Goal: Information Seeking & Learning: Learn about a topic

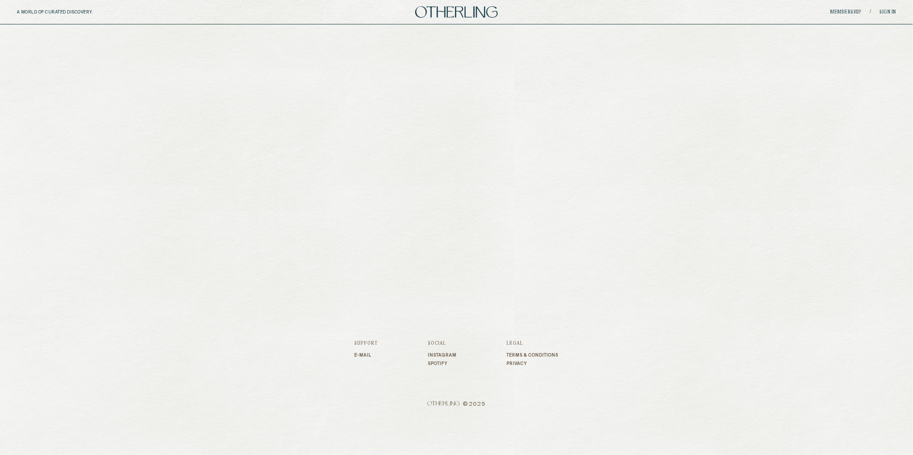
type input "**********"
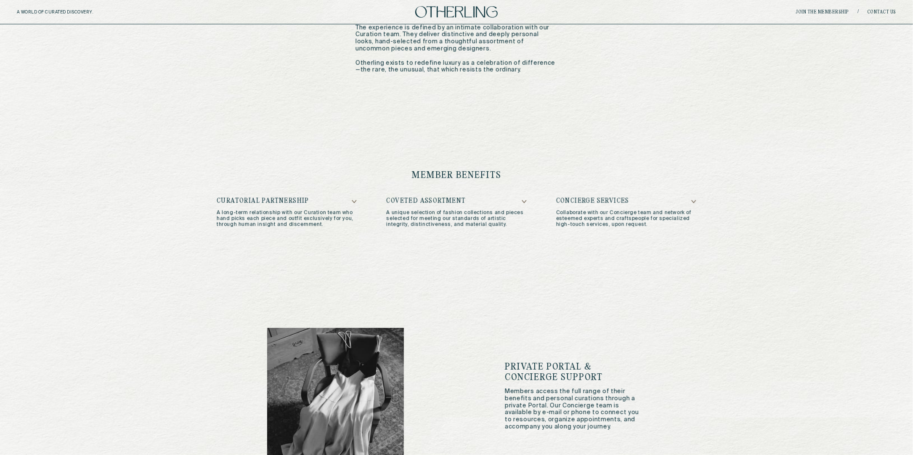
scroll to position [390, 0]
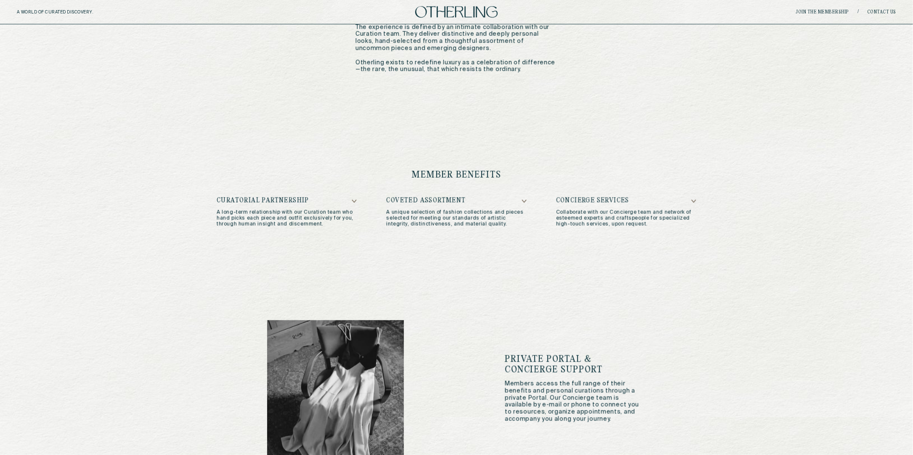
click at [356, 197] on h5 "Curatorial Partnership" at bounding box center [287, 200] width 140 height 7
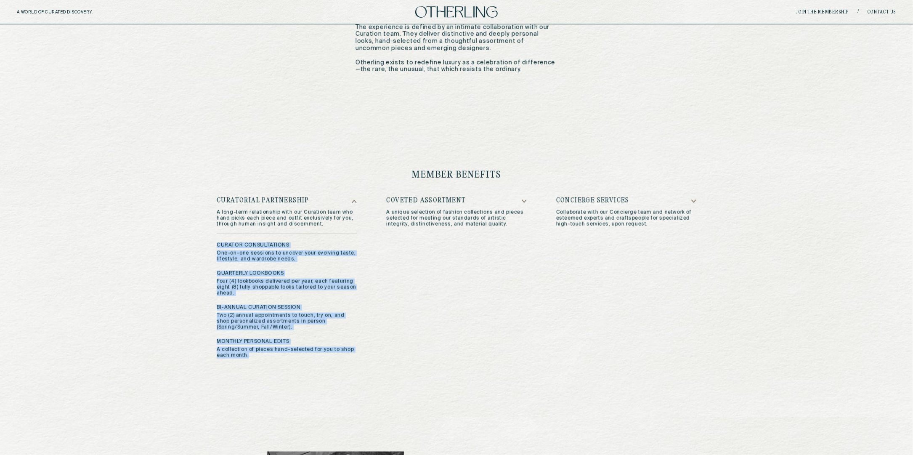
drag, startPoint x: 218, startPoint y: 246, endPoint x: 261, endPoint y: 356, distance: 117.6
click at [261, 356] on div "Curator Consultations One-on-one sessions to uncover your evolving taste, lifes…" at bounding box center [287, 295] width 140 height 125
drag, startPoint x: 213, startPoint y: 212, endPoint x: 268, endPoint y: 357, distance: 155.6
click at [268, 357] on div "member benefits Curatorial Partnership A long-term relationship with our Curati…" at bounding box center [456, 264] width 513 height 281
copy div "A long-term relationship with our Curation team who hand picks each piece and o…"
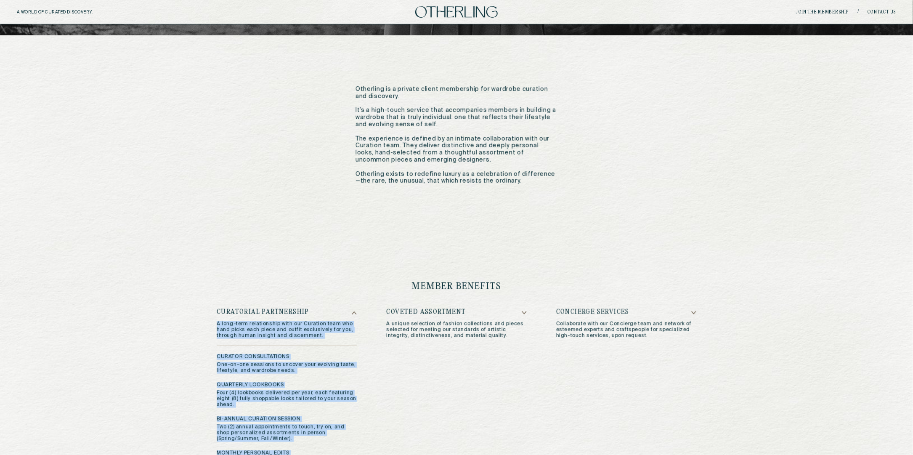
scroll to position [279, 0]
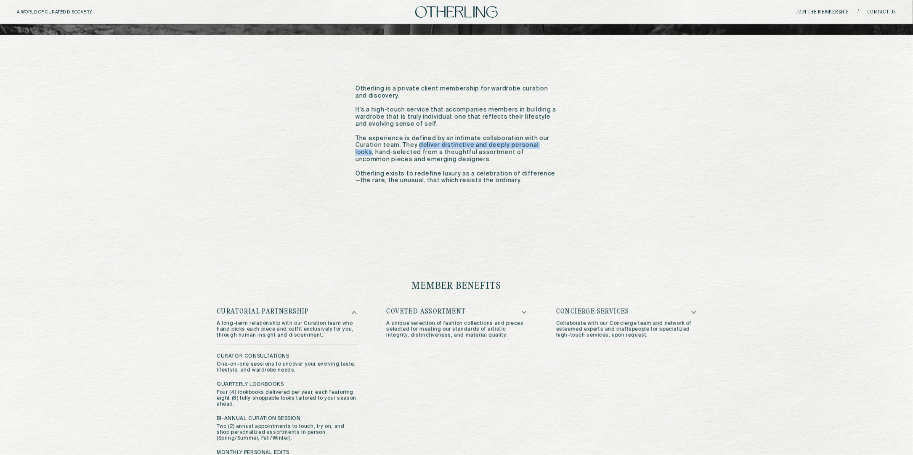
drag, startPoint x: 417, startPoint y: 146, endPoint x: 550, endPoint y: 149, distance: 132.5
click at [550, 149] on p "Otherling is a private client membership for wardrobe curation and discovery. I…" at bounding box center [456, 134] width 202 height 99
copy p "deliver distinctive and deeply personal looks"
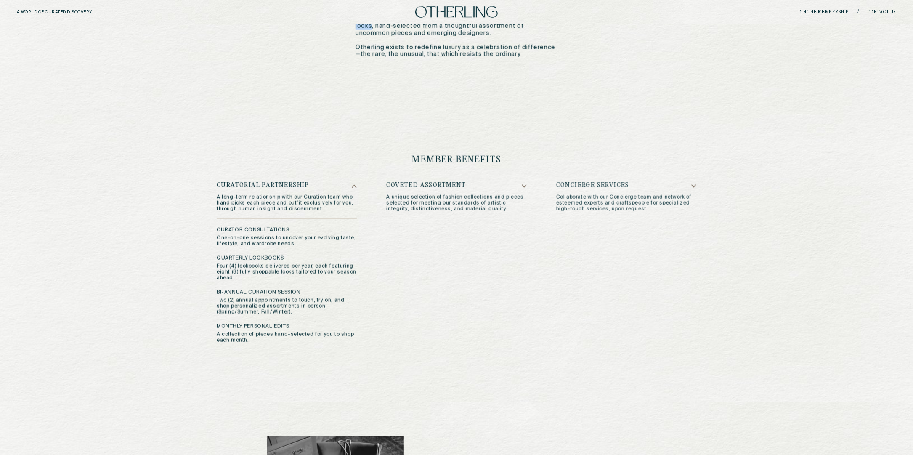
scroll to position [416, 0]
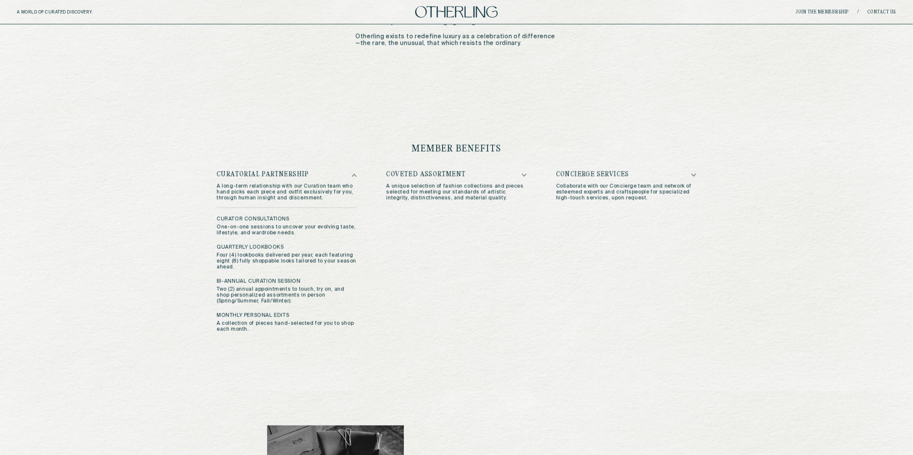
click at [482, 196] on p "A unique selection of fashion collections and pieces selected for meeting our s…" at bounding box center [456, 192] width 140 height 18
